Goal: Use online tool/utility: Utilize a website feature to perform a specific function

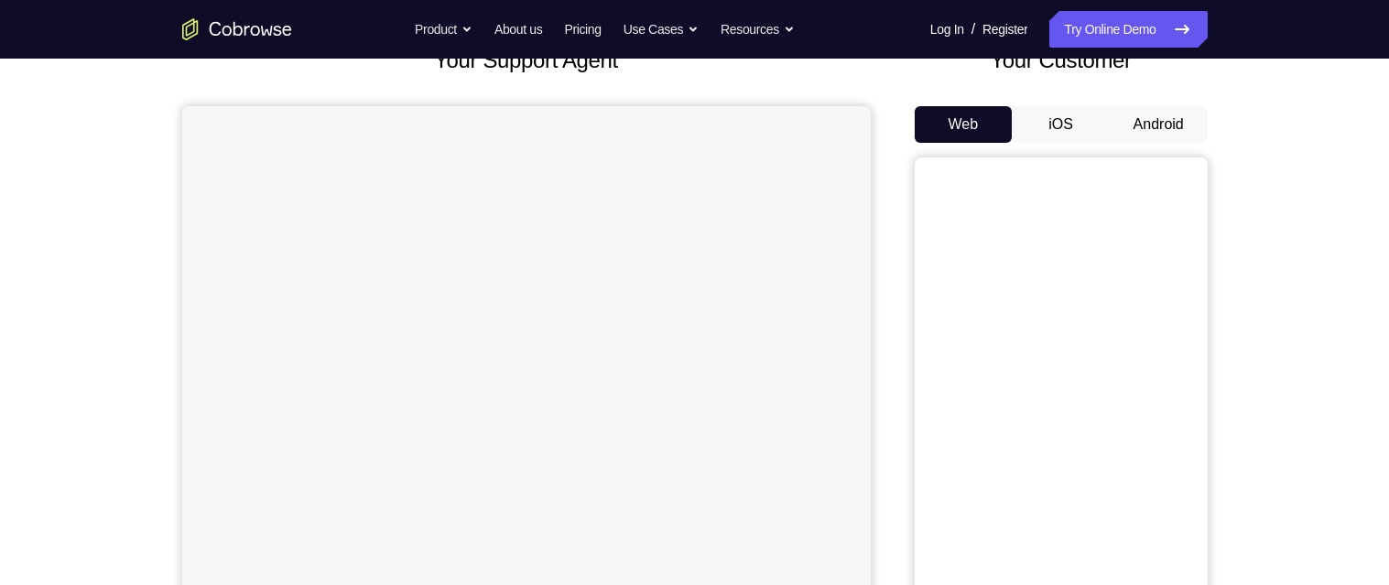
click at [1184, 112] on button "Android" at bounding box center [1158, 124] width 98 height 37
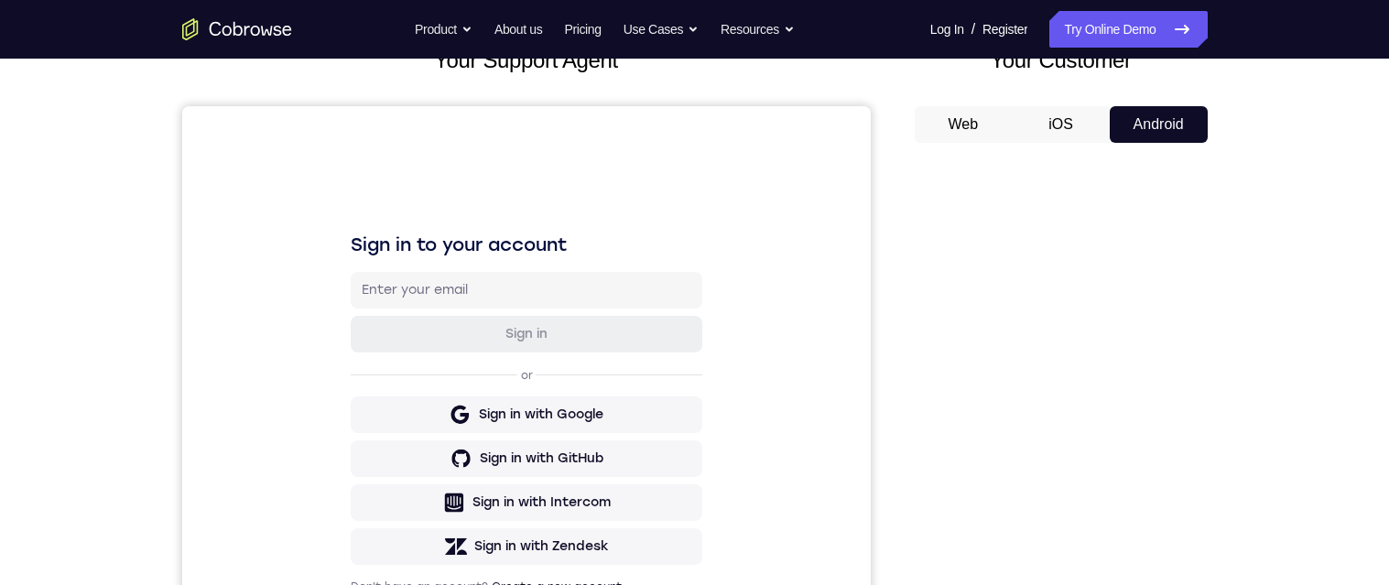
scroll to position [233, 0]
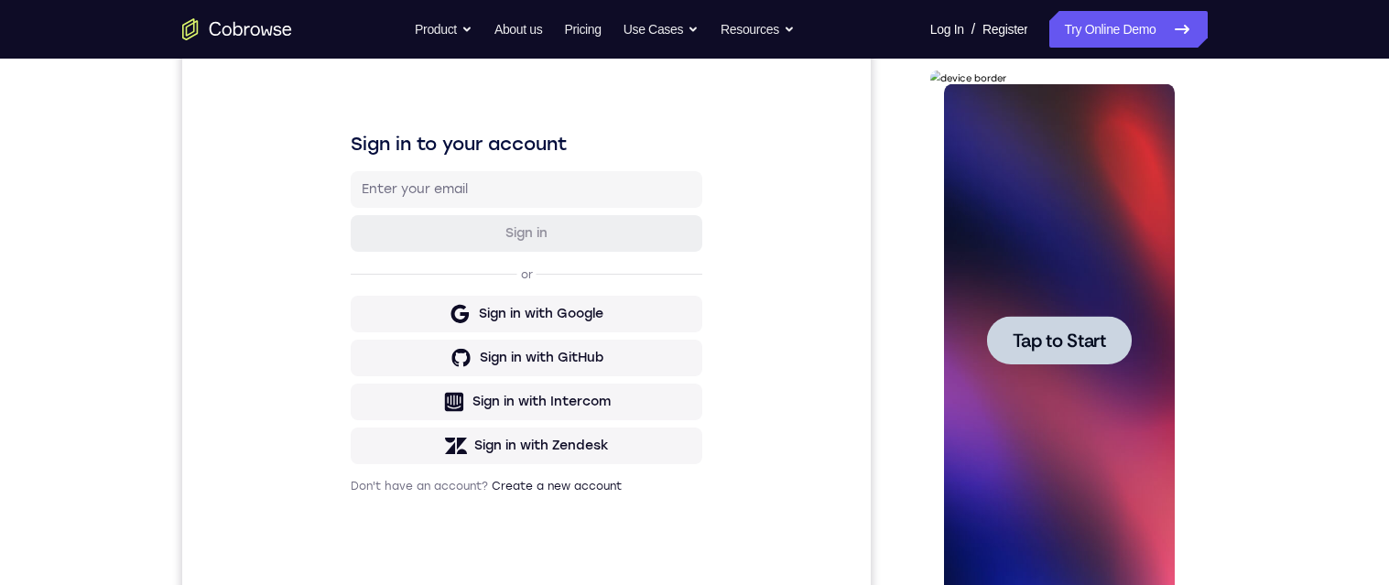
click at [1091, 335] on span "Tap to Start" at bounding box center [1058, 340] width 93 height 18
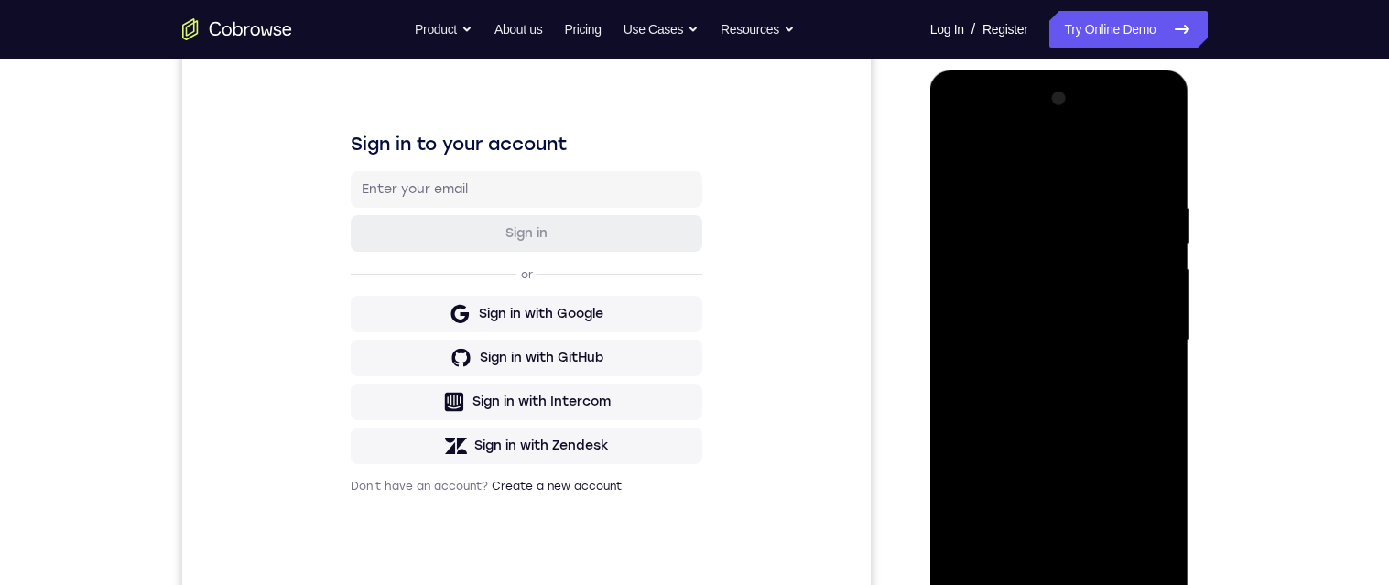
scroll to position [322, 0]
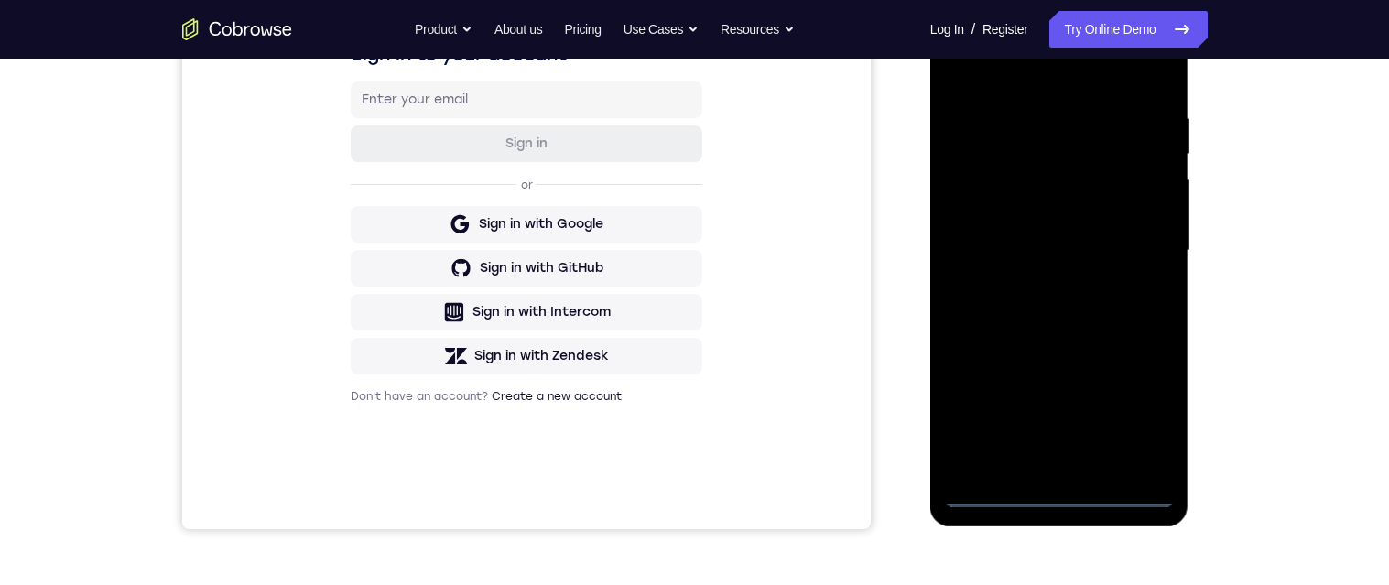
click at [1058, 501] on div at bounding box center [1059, 251] width 231 height 513
click at [1154, 405] on div at bounding box center [1059, 249] width 231 height 513
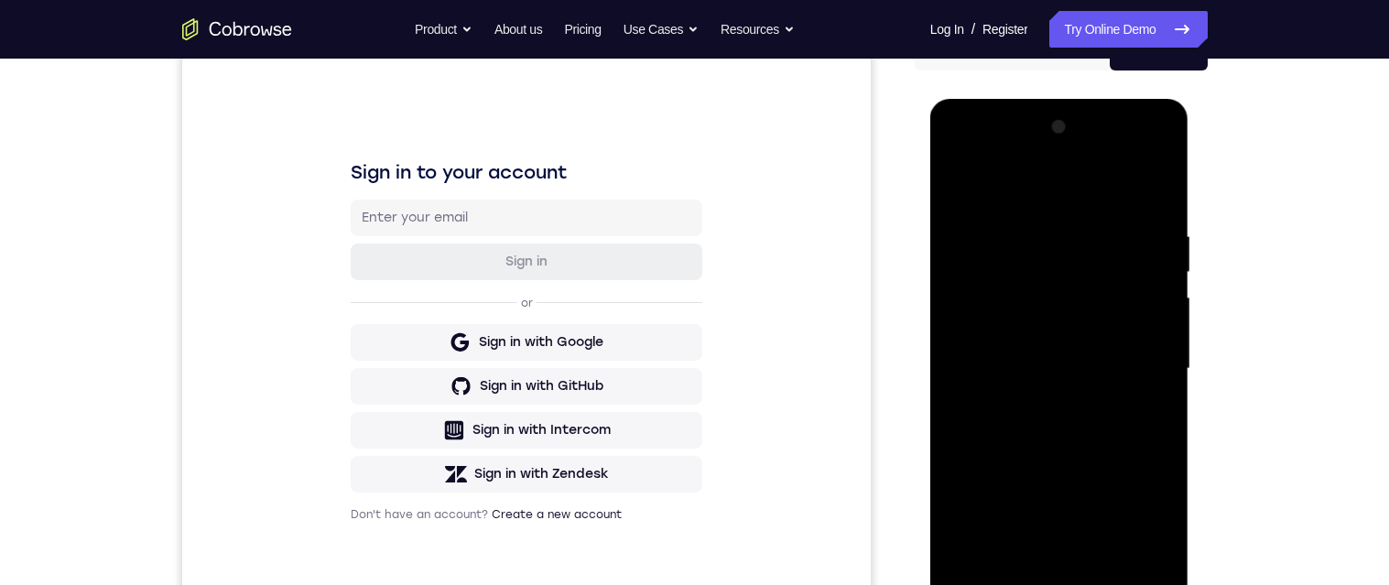
click at [1088, 172] on div at bounding box center [1059, 369] width 231 height 513
click at [1056, 260] on div at bounding box center [1059, 369] width 231 height 513
click at [989, 307] on div at bounding box center [1059, 369] width 231 height 513
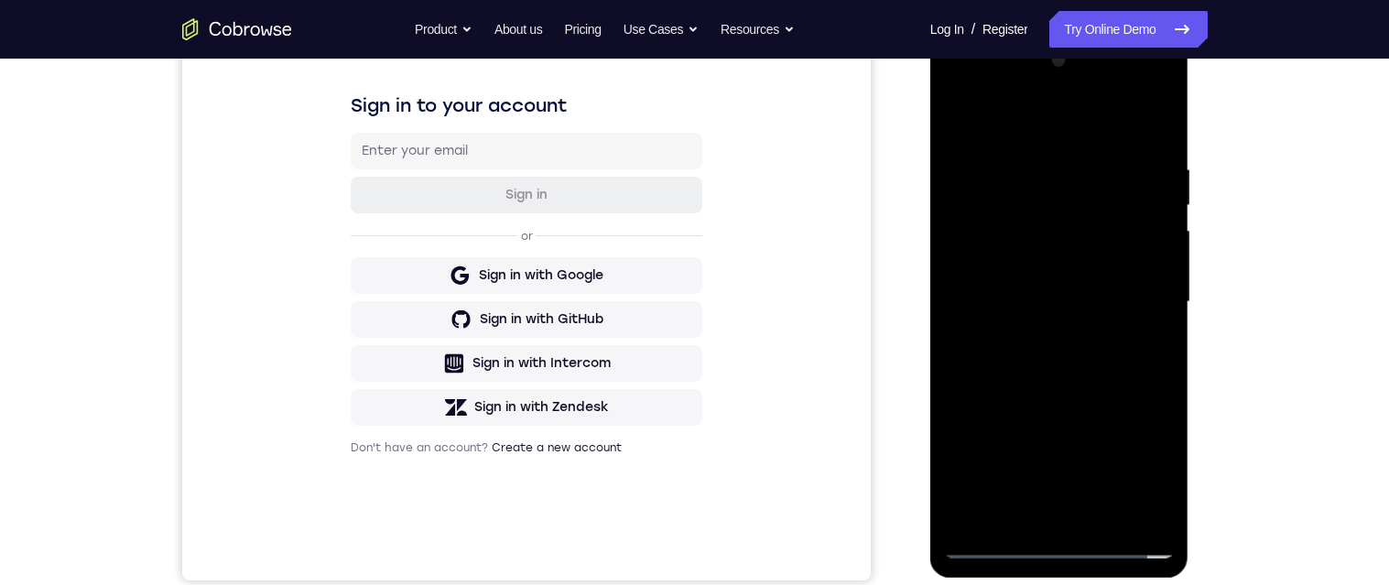
scroll to position [283, 0]
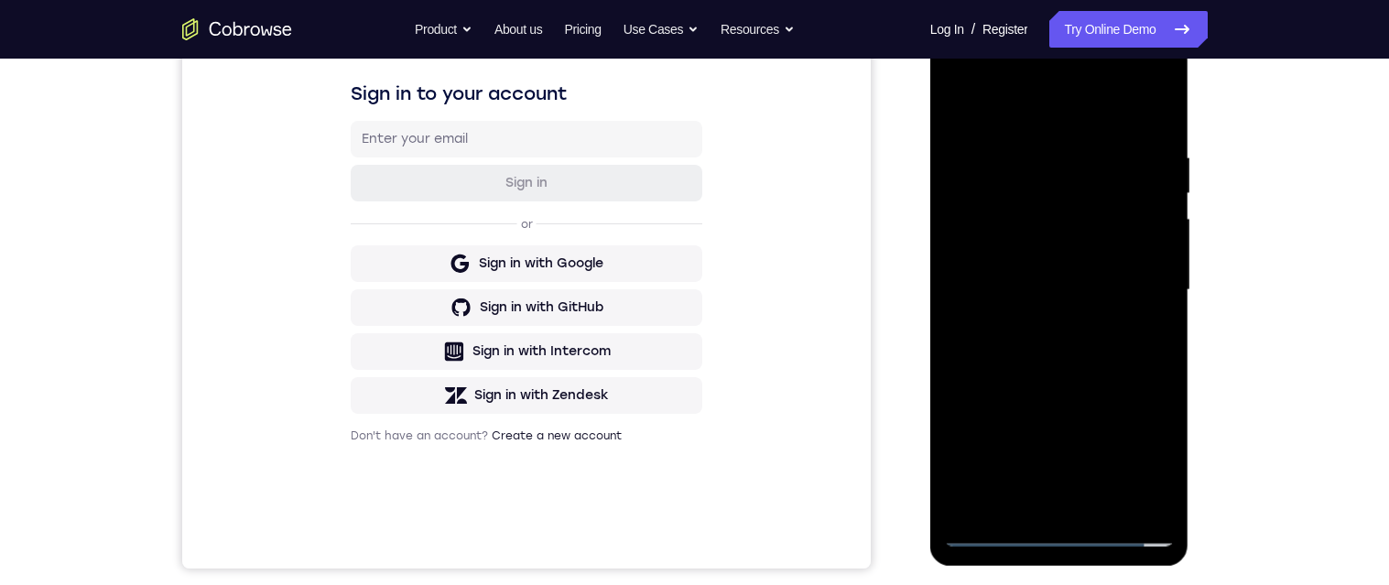
click at [990, 540] on div at bounding box center [1059, 290] width 231 height 513
click at [1050, 402] on div at bounding box center [1059, 289] width 231 height 513
click at [1061, 429] on div at bounding box center [1059, 289] width 231 height 513
click at [1145, 427] on div at bounding box center [1059, 289] width 231 height 513
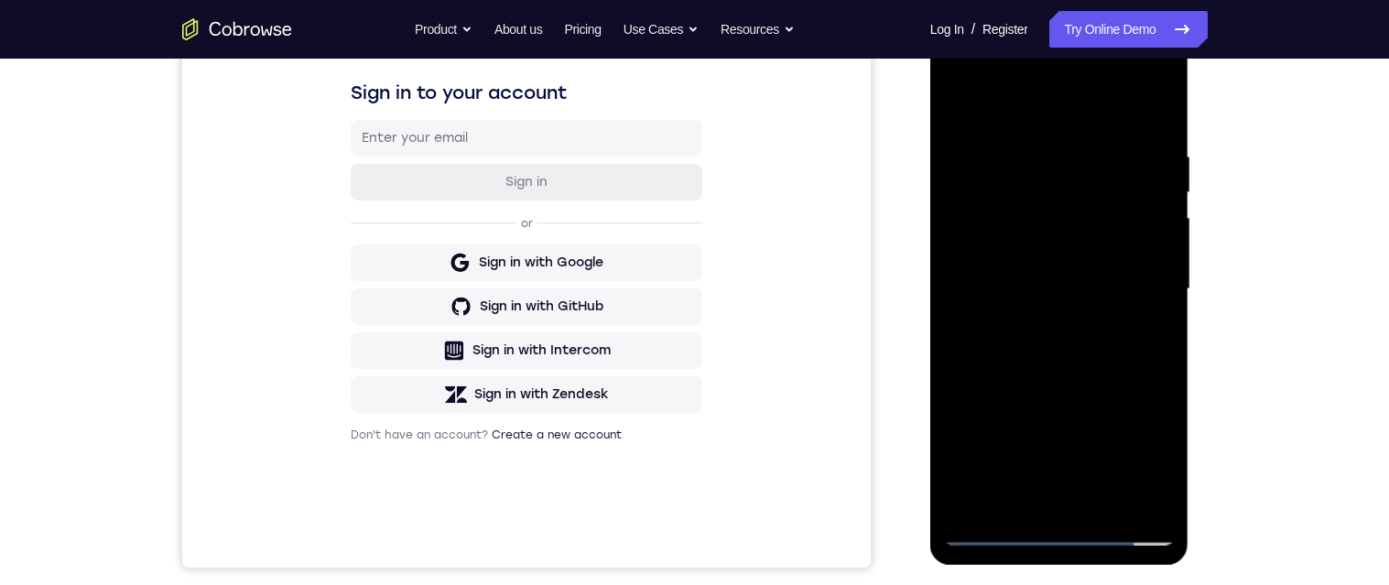
click at [1093, 447] on div at bounding box center [1059, 289] width 231 height 513
click at [1072, 319] on div at bounding box center [1059, 289] width 231 height 513
click at [1156, 360] on div at bounding box center [1059, 289] width 231 height 513
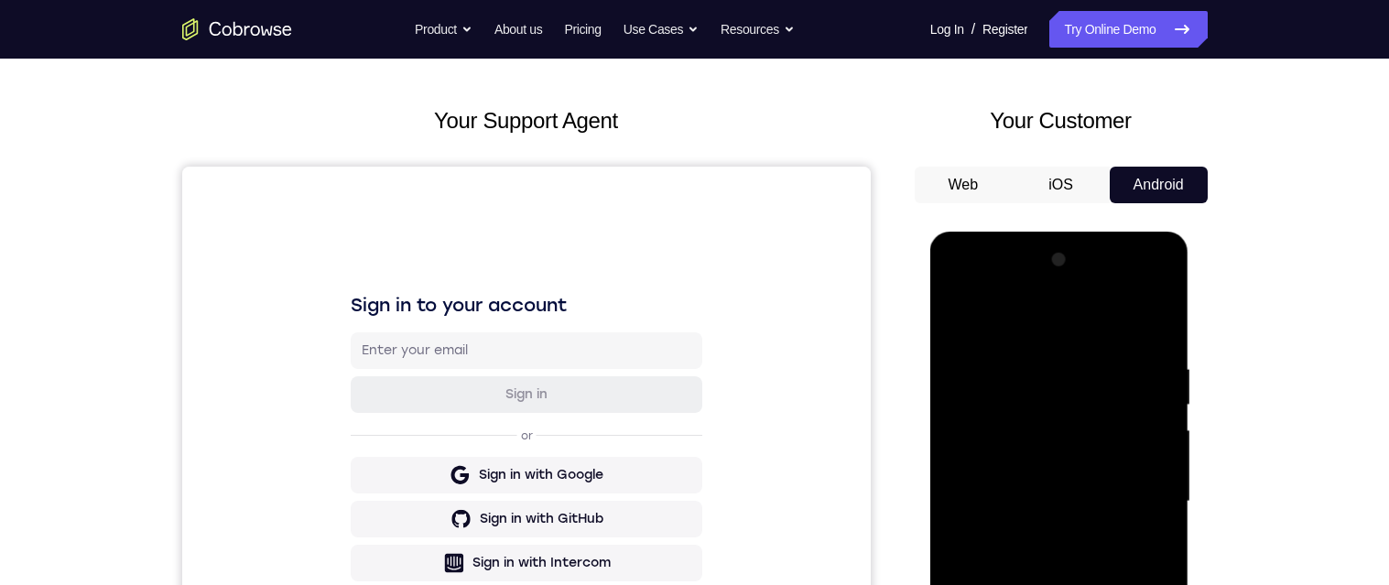
scroll to position [67, 0]
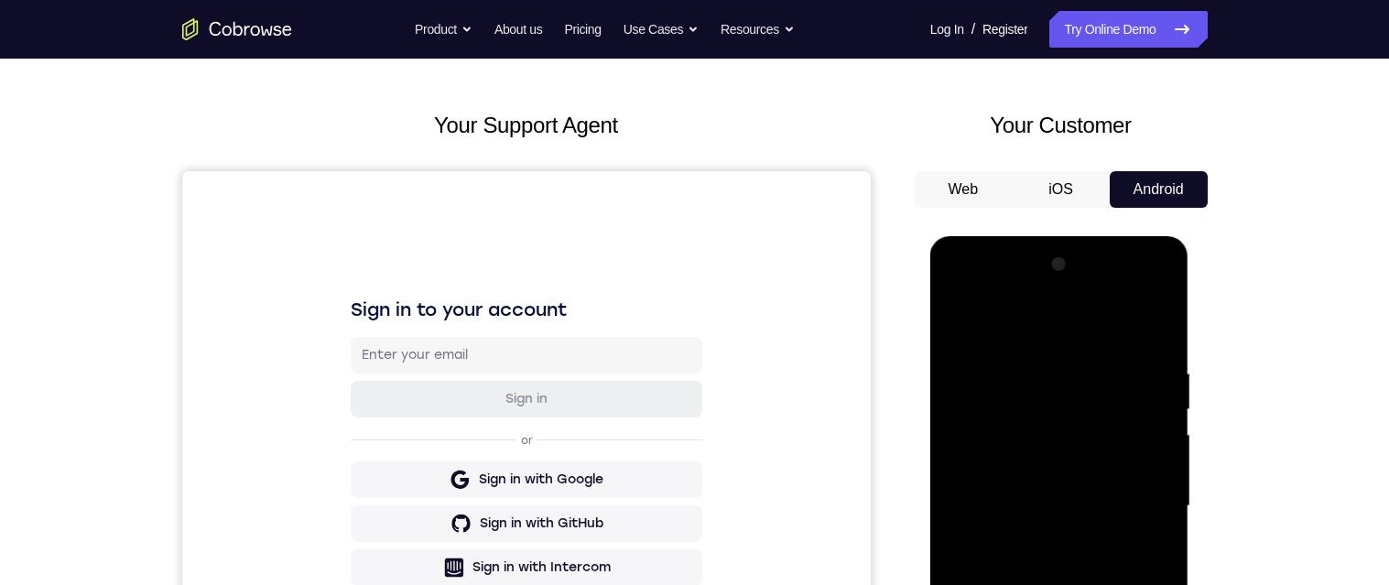
click at [1136, 512] on div at bounding box center [1059, 506] width 231 height 513
click at [1144, 512] on div at bounding box center [1059, 506] width 231 height 513
click at [1144, 510] on div at bounding box center [1059, 506] width 231 height 513
click at [1152, 503] on div at bounding box center [1059, 506] width 231 height 513
click at [1150, 504] on div at bounding box center [1059, 506] width 231 height 513
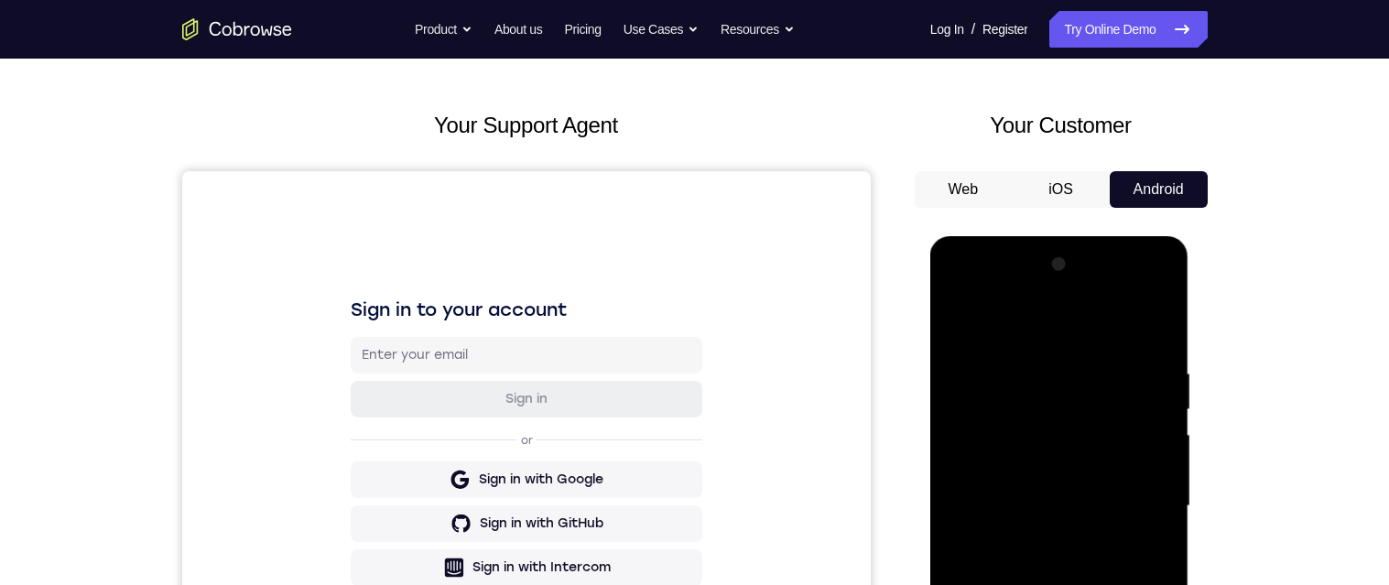
click at [1151, 506] on div at bounding box center [1059, 506] width 231 height 513
click at [1150, 506] on div at bounding box center [1059, 506] width 231 height 513
click at [1152, 506] on div at bounding box center [1059, 506] width 231 height 513
click at [981, 530] on div at bounding box center [1059, 506] width 231 height 513
click at [985, 524] on div at bounding box center [1059, 506] width 231 height 513
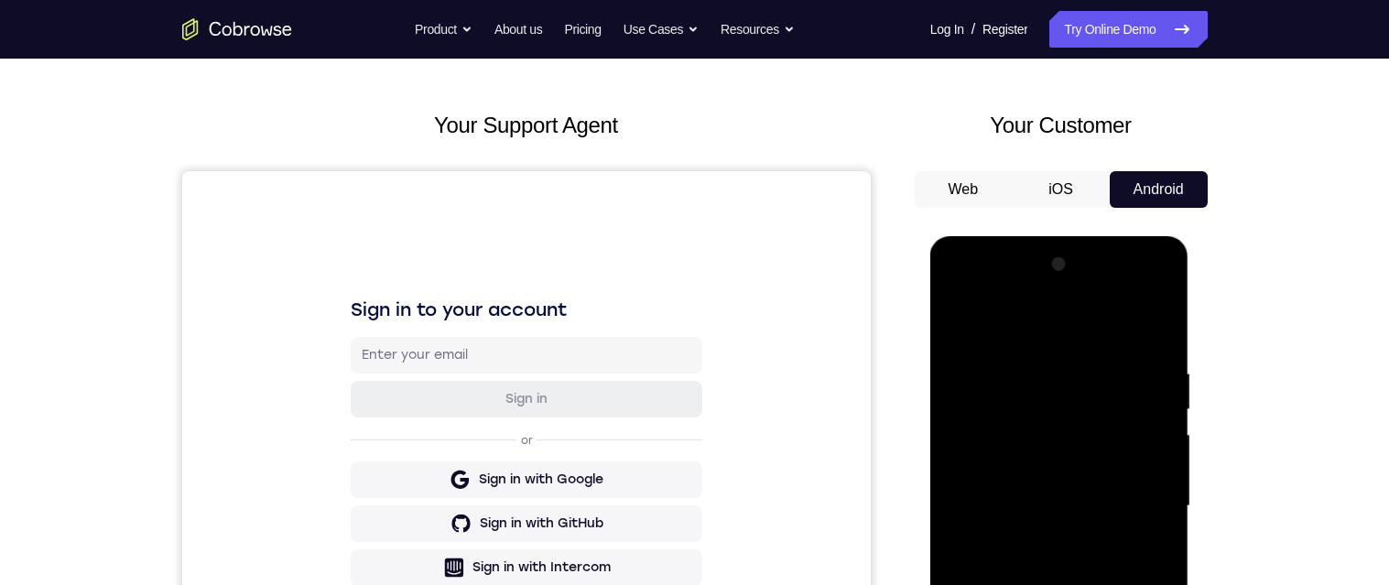
click at [987, 518] on div at bounding box center [1059, 506] width 231 height 513
click at [984, 524] on div at bounding box center [1059, 506] width 231 height 513
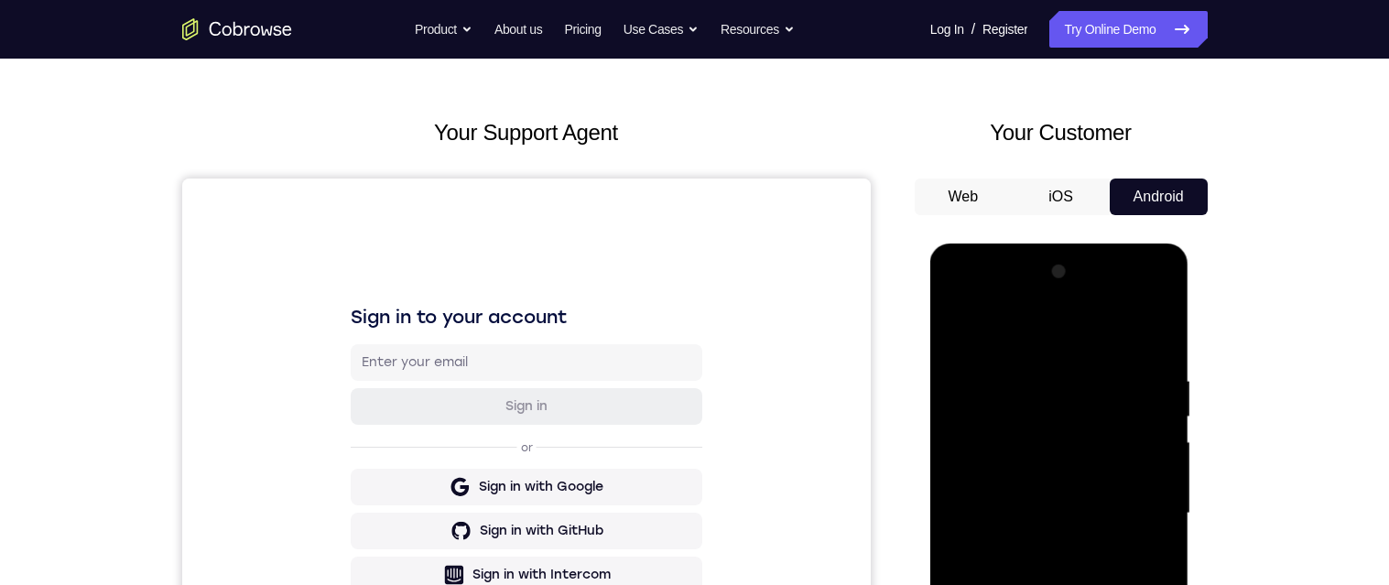
scroll to position [66, 0]
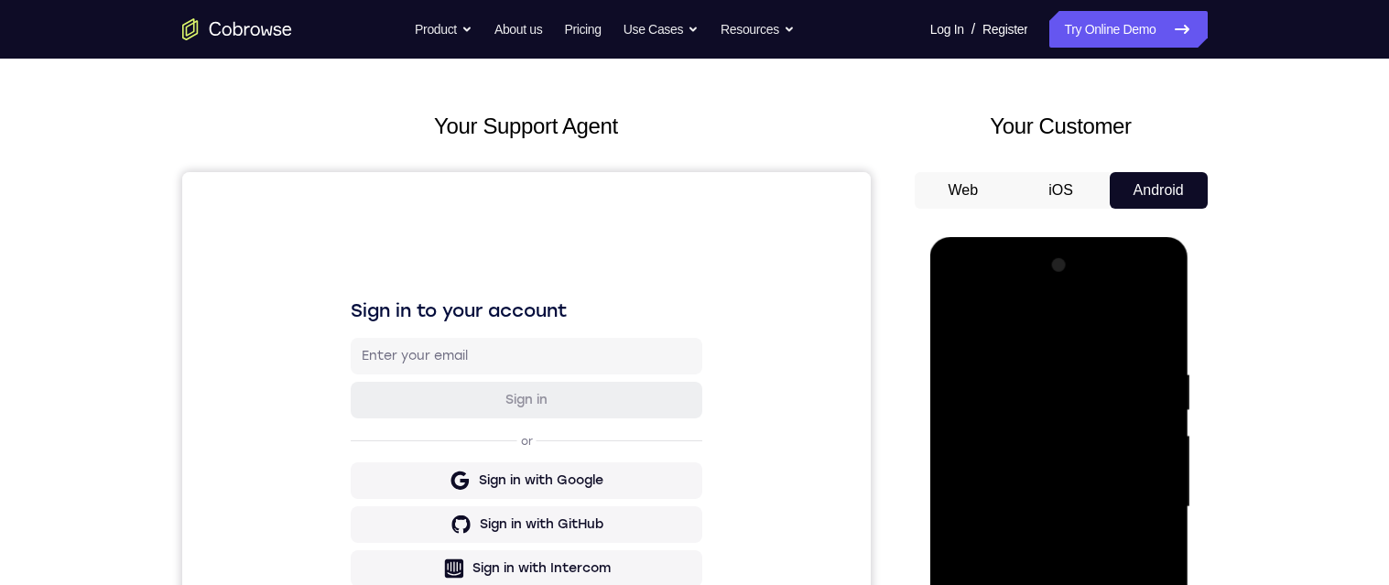
click at [978, 519] on div at bounding box center [1059, 507] width 231 height 513
click at [964, 520] on div at bounding box center [1059, 507] width 231 height 513
click at [968, 514] on div at bounding box center [1059, 507] width 231 height 513
click at [976, 529] on div at bounding box center [1059, 507] width 231 height 513
click at [986, 525] on div at bounding box center [1059, 507] width 231 height 513
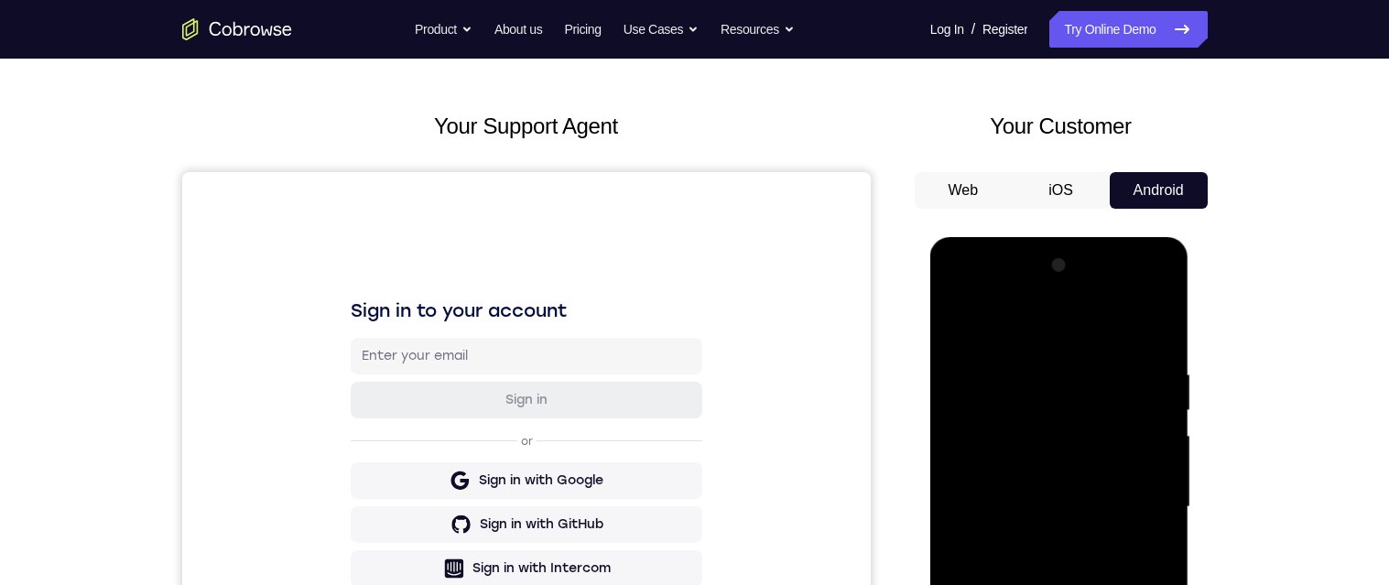
click at [985, 525] on div at bounding box center [1059, 507] width 231 height 513
click at [969, 190] on button "Web" at bounding box center [963, 190] width 98 height 37
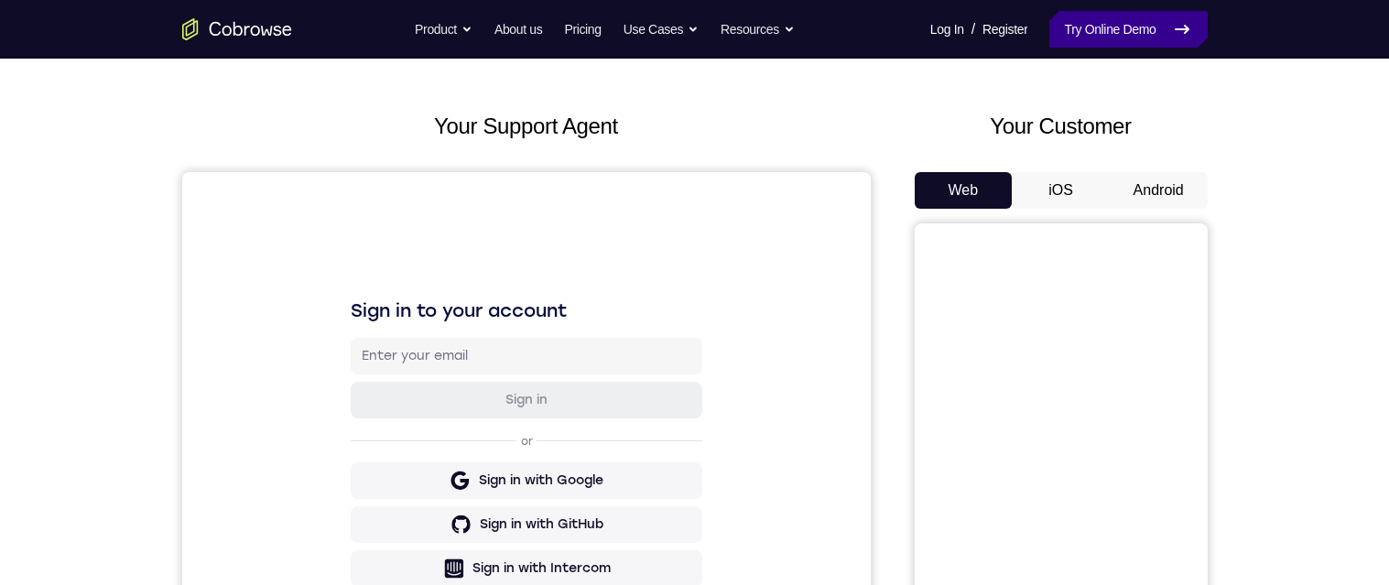
click at [1144, 32] on link "Try Online Demo" at bounding box center [1127, 29] width 157 height 37
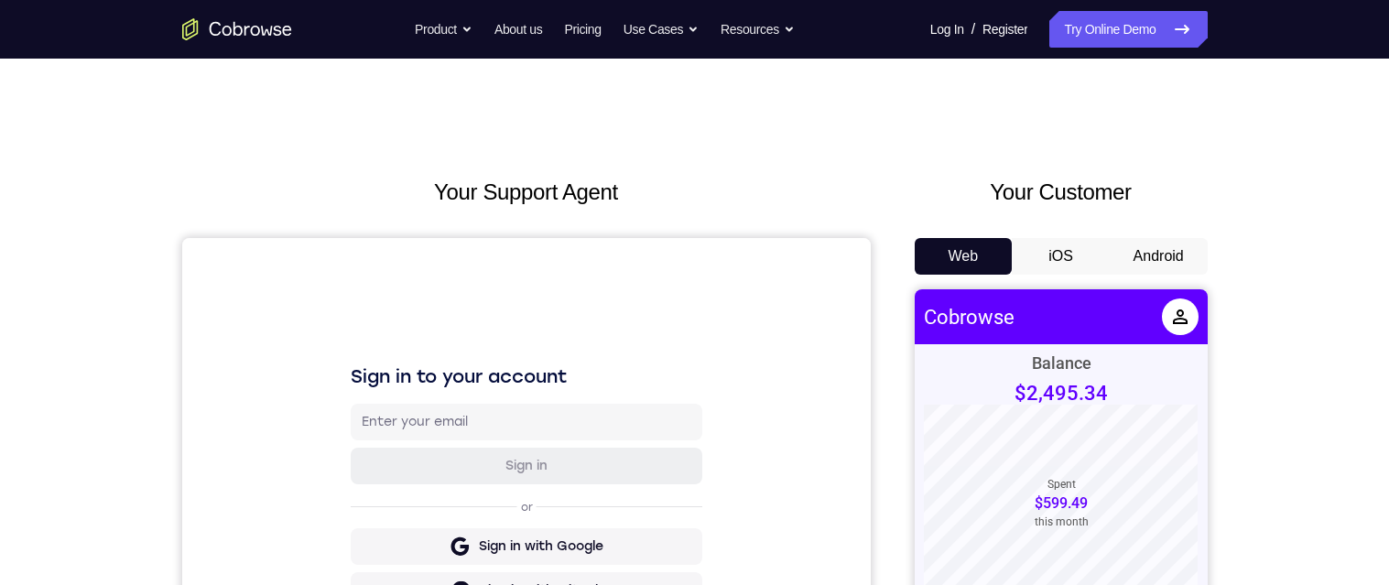
click at [1157, 135] on button "Android" at bounding box center [1158, 256] width 98 height 37
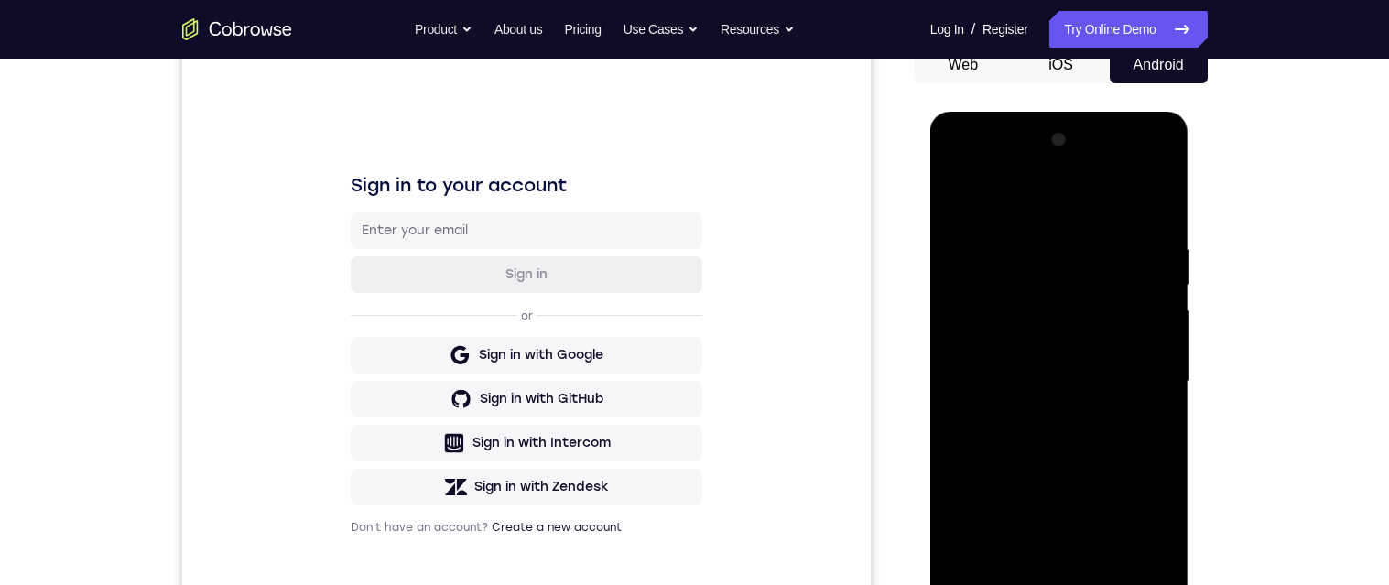
scroll to position [366, 0]
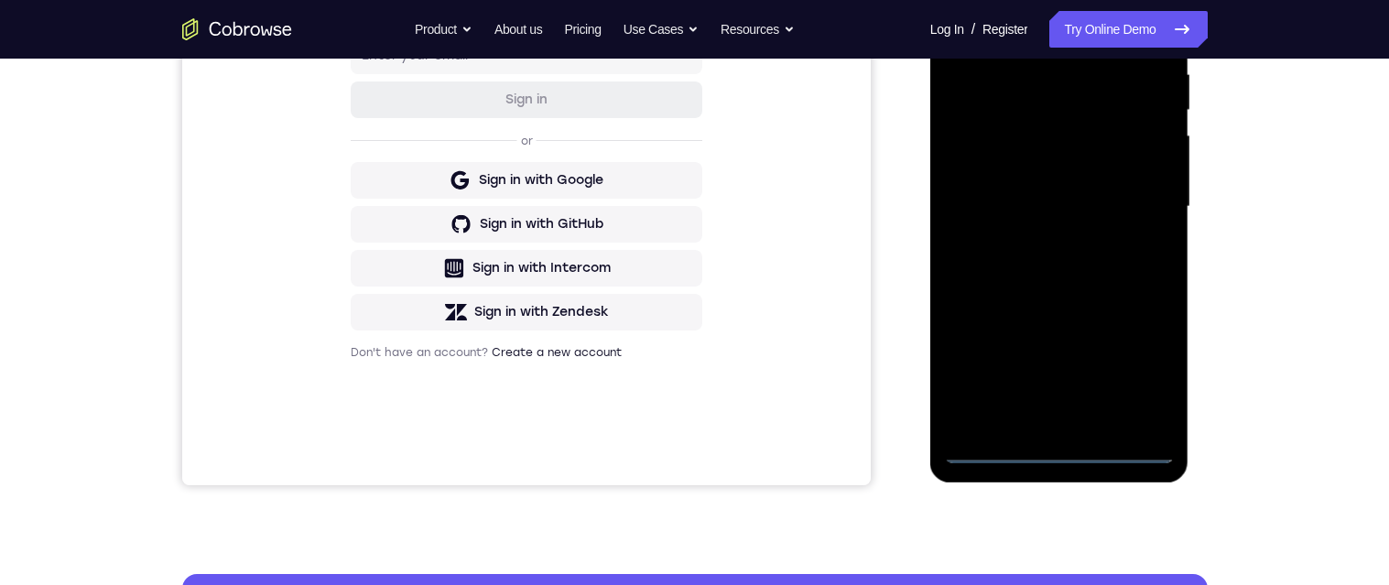
click at [1077, 135] on div at bounding box center [1059, 207] width 231 height 513
click at [1069, 135] on div at bounding box center [1059, 207] width 231 height 513
click at [1157, 135] on div at bounding box center [1059, 207] width 231 height 513
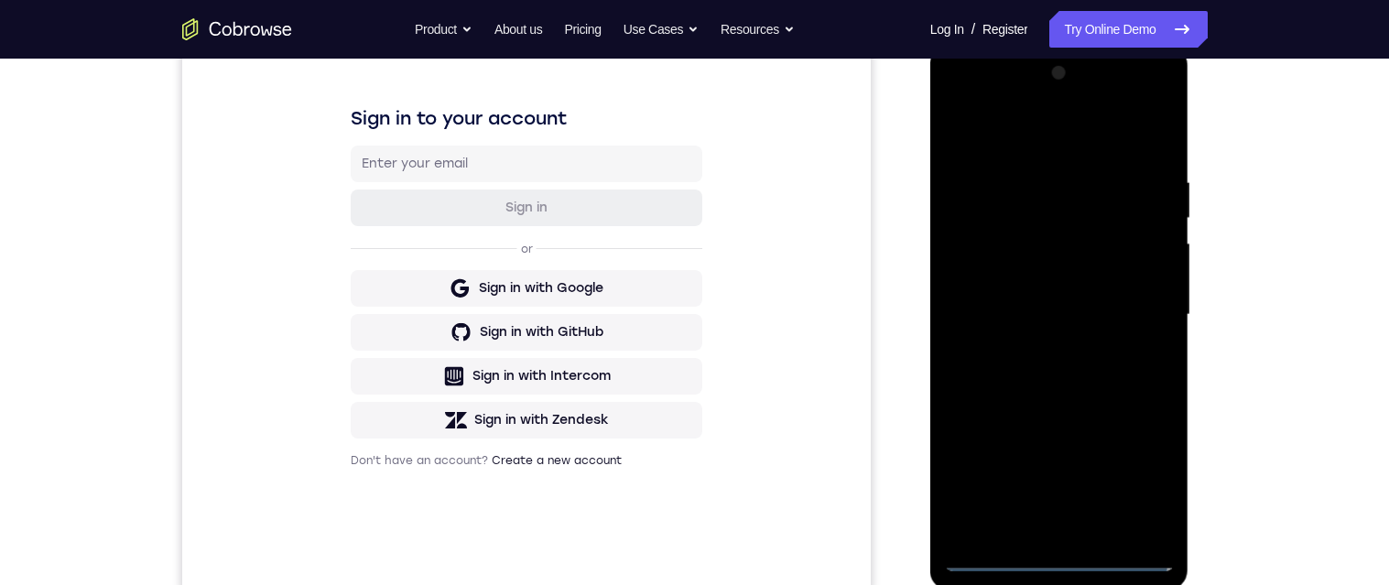
scroll to position [252, 0]
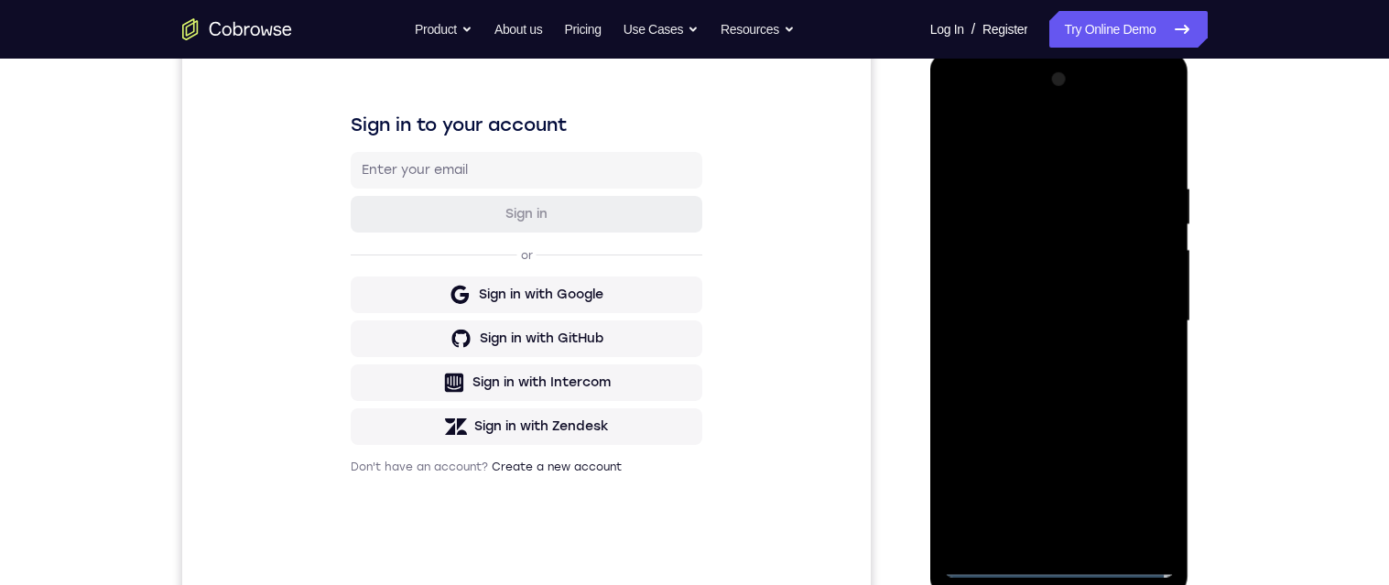
click at [1060, 135] on div at bounding box center [1059, 321] width 231 height 513
click at [1059, 135] on div at bounding box center [1059, 321] width 231 height 513
click at [1042, 135] on div at bounding box center [1059, 321] width 231 height 513
click at [1060, 135] on div at bounding box center [1059, 321] width 231 height 513
click at [996, 135] on div at bounding box center [1059, 321] width 231 height 513
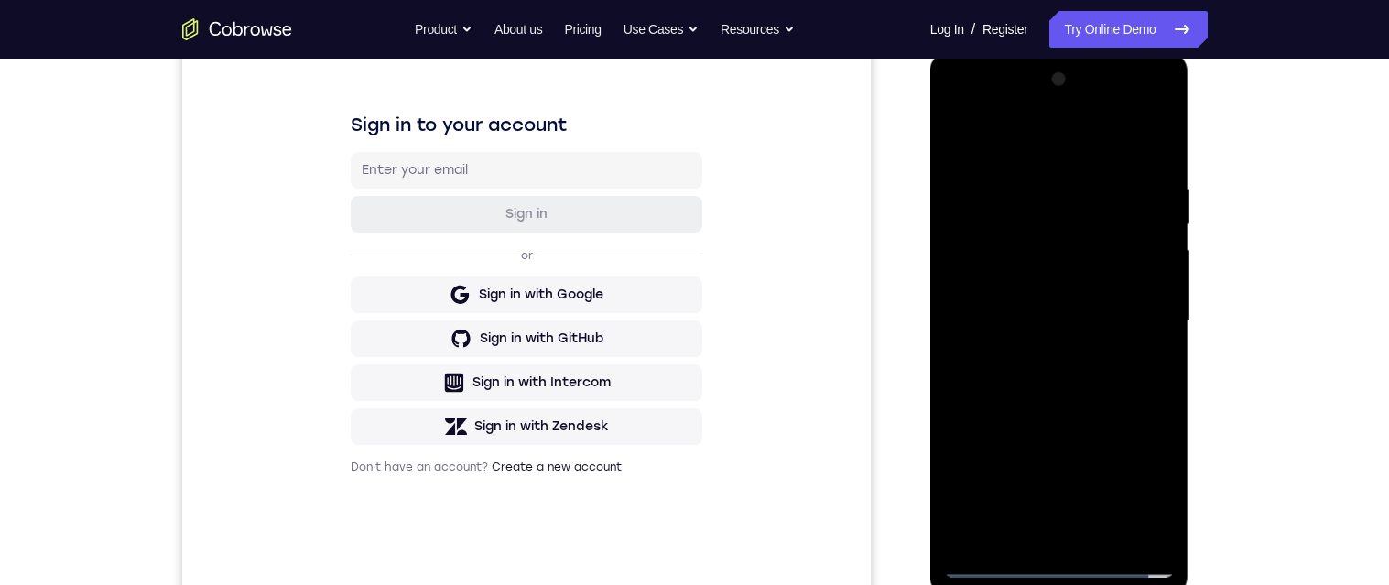
click at [1038, 135] on div at bounding box center [1059, 321] width 231 height 513
click at [1024, 135] on div at bounding box center [1059, 321] width 231 height 513
click at [1092, 135] on div at bounding box center [1059, 321] width 231 height 513
click at [1074, 135] on div at bounding box center [1059, 321] width 231 height 513
click at [1098, 135] on div at bounding box center [1059, 321] width 231 height 513
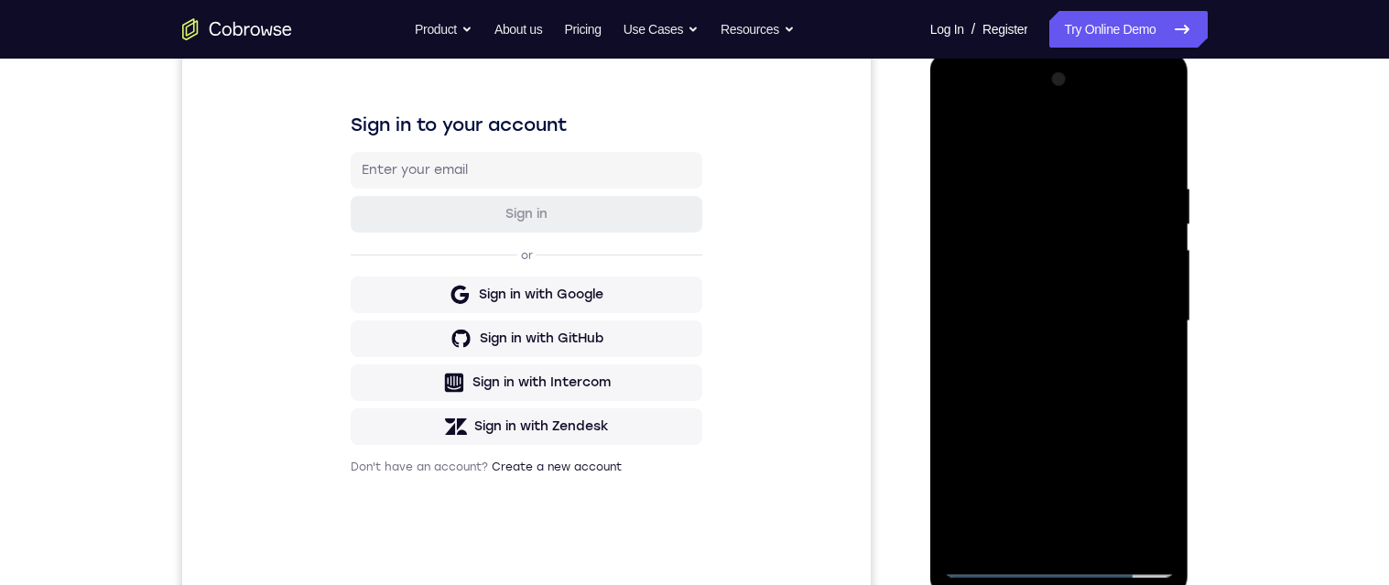
click at [1055, 135] on div at bounding box center [1059, 321] width 231 height 513
click at [1077, 135] on div at bounding box center [1059, 321] width 231 height 513
click at [1361, 102] on div "Your Support Agent Your Customer Web iOS Android Next Steps We’d be happy to gi…" at bounding box center [694, 410] width 1389 height 1207
click at [1004, 135] on div at bounding box center [1059, 321] width 231 height 513
click at [1064, 135] on div at bounding box center [1059, 321] width 231 height 513
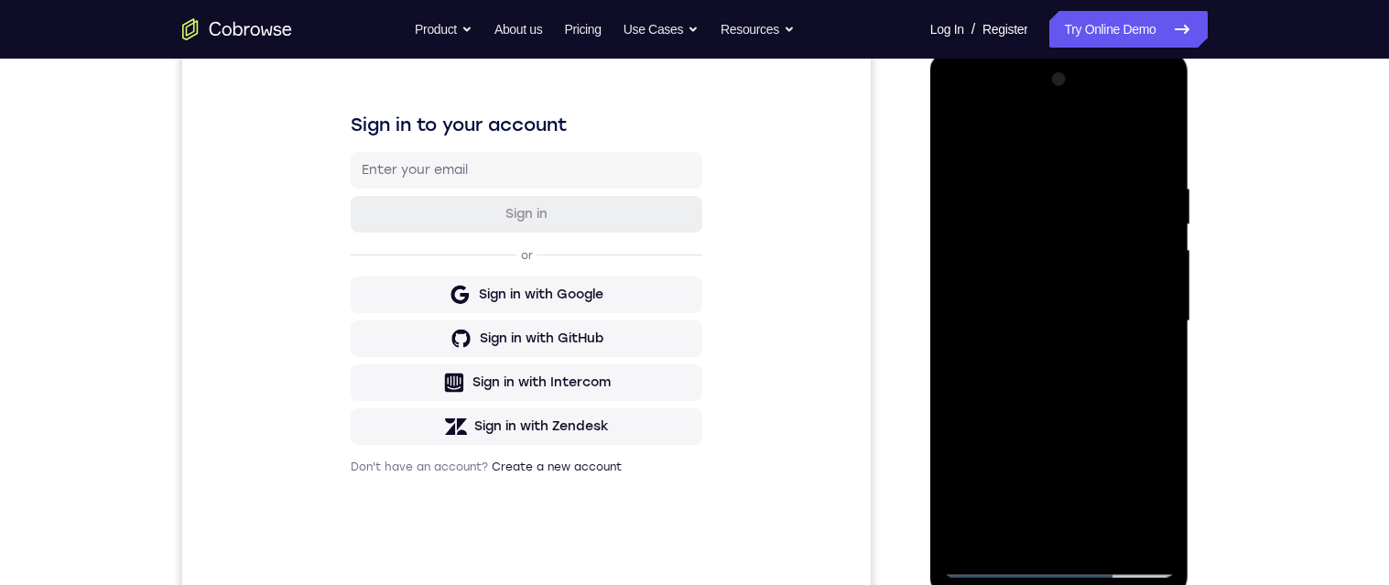
click at [1152, 135] on div at bounding box center [1059, 321] width 231 height 513
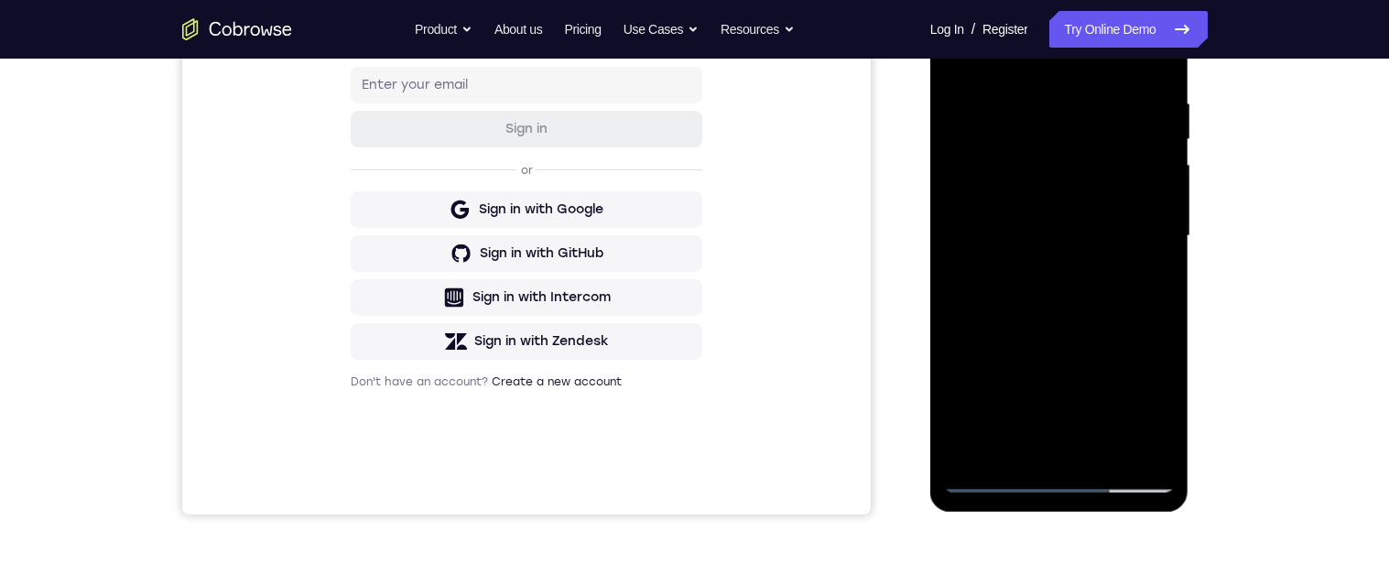
scroll to position [338, 0]
click at [1152, 135] on div at bounding box center [1059, 235] width 231 height 513
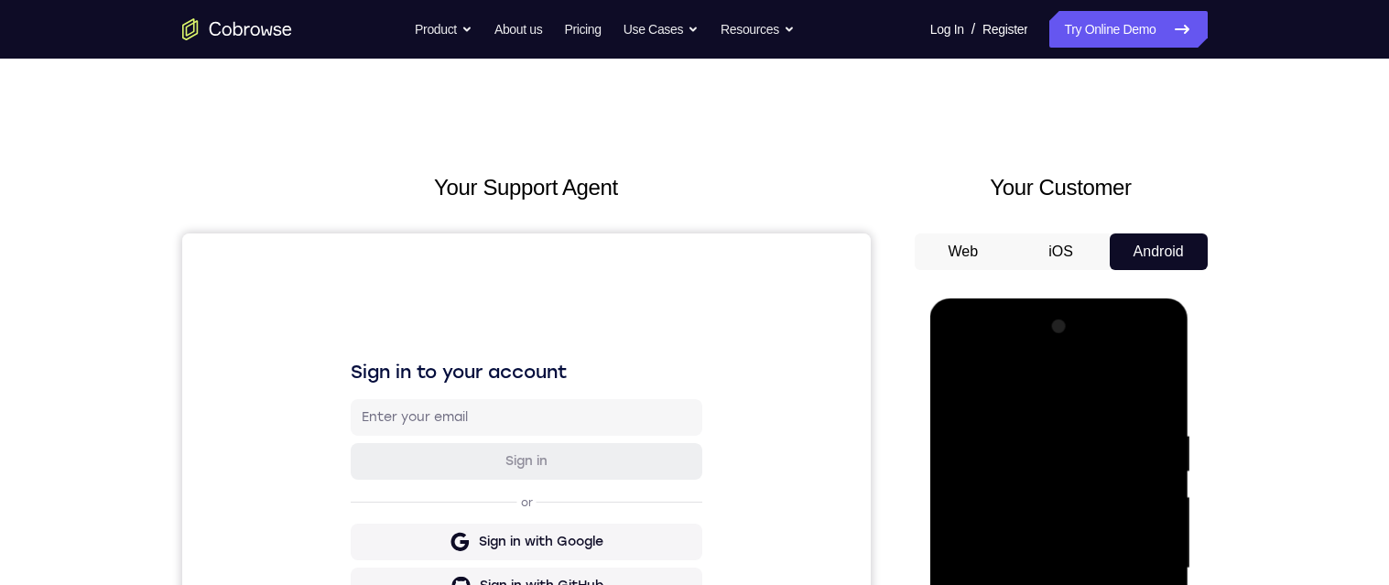
scroll to position [0, 0]
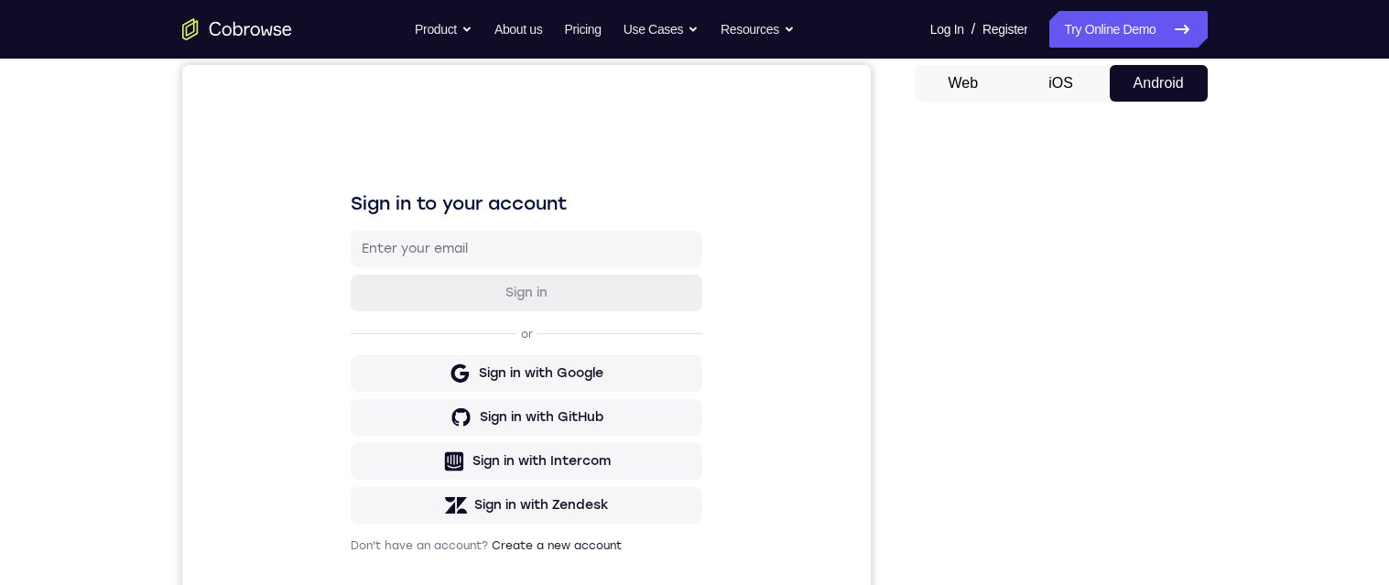
scroll to position [413, 0]
